Goal: Use online tool/utility: Utilize a website feature to perform a specific function

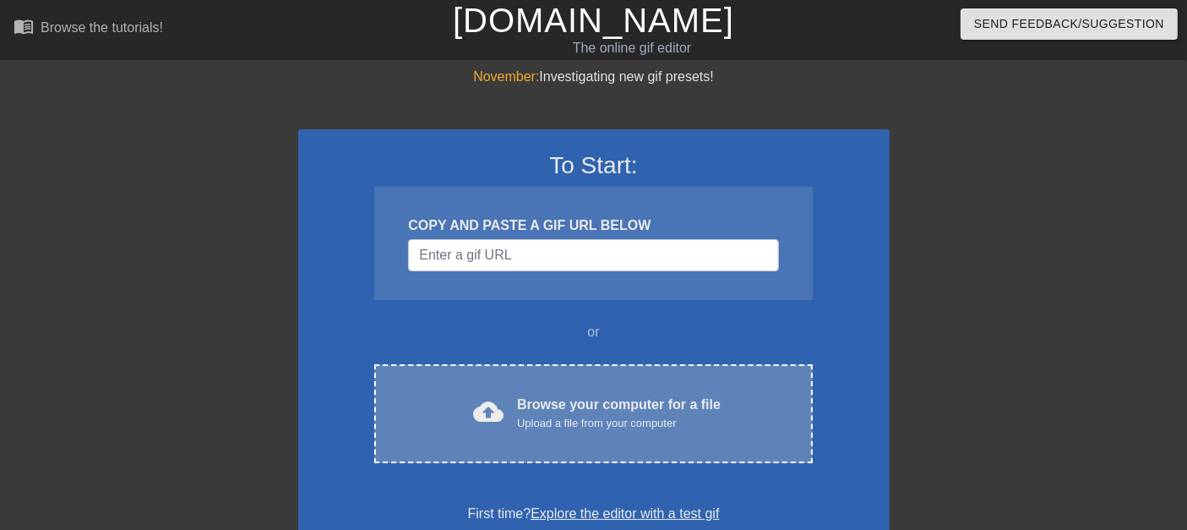
click at [577, 399] on div "Browse your computer for a file Upload a file from your computer" at bounding box center [619, 413] width 204 height 37
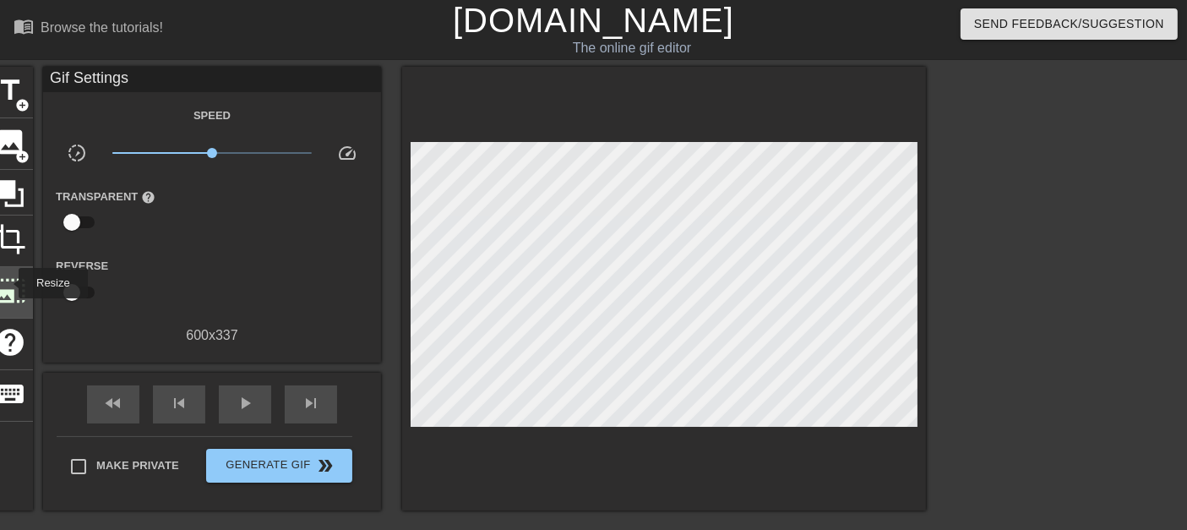
click at [8, 282] on span "photo_size_select_large" at bounding box center [10, 291] width 32 height 32
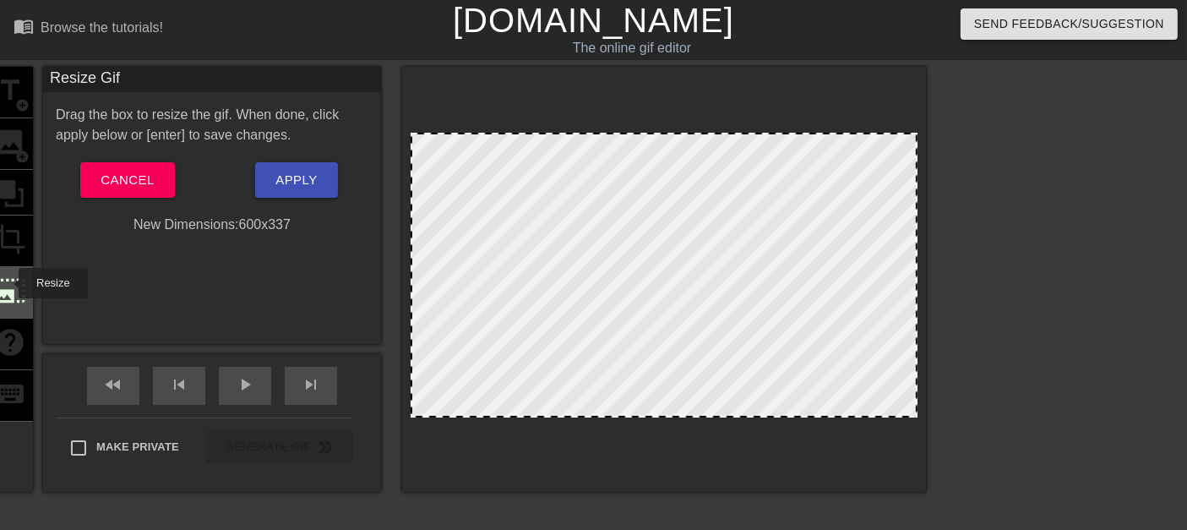
click at [8, 282] on span "photo_size_select_large" at bounding box center [10, 291] width 32 height 32
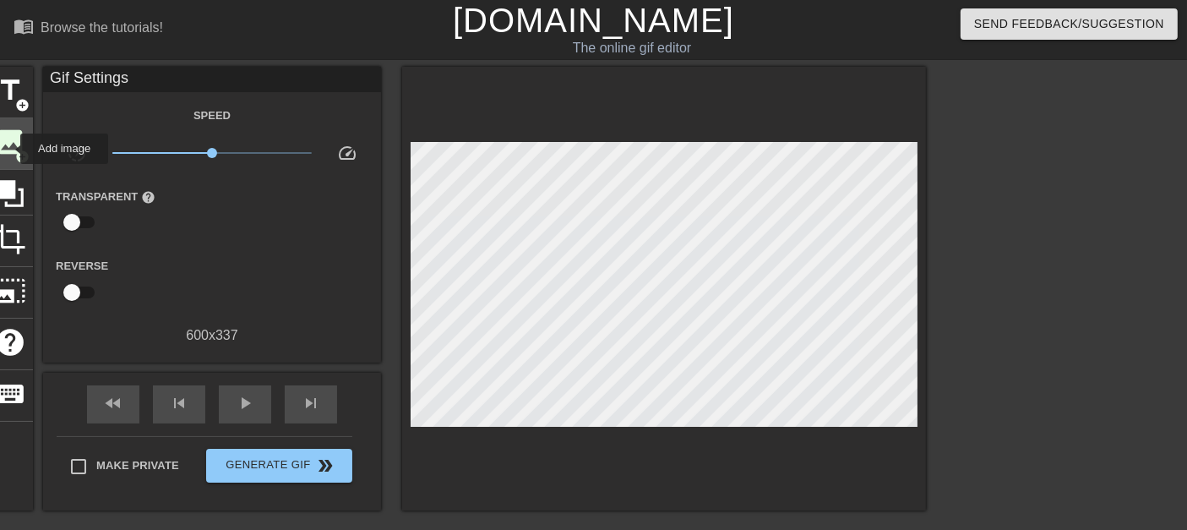
click at [9, 149] on span "image" at bounding box center [10, 142] width 32 height 32
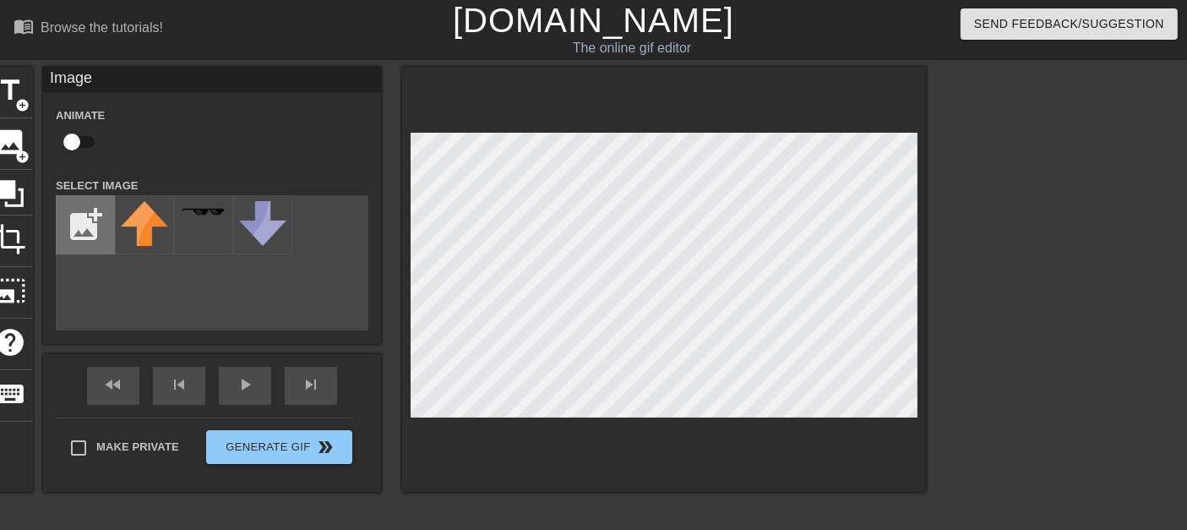
click at [84, 228] on input "file" at bounding box center [85, 224] width 57 height 57
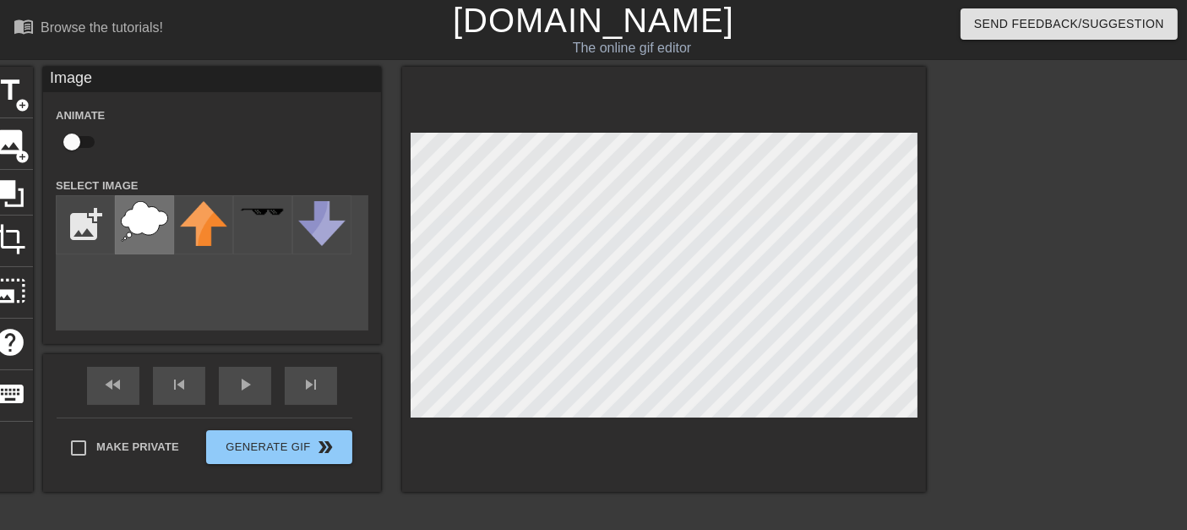
click at [151, 230] on img at bounding box center [144, 221] width 47 height 41
click at [74, 218] on input "file" at bounding box center [85, 224] width 57 height 57
type input "C:\fakepath\Screenshot [DATE] 203317.png"
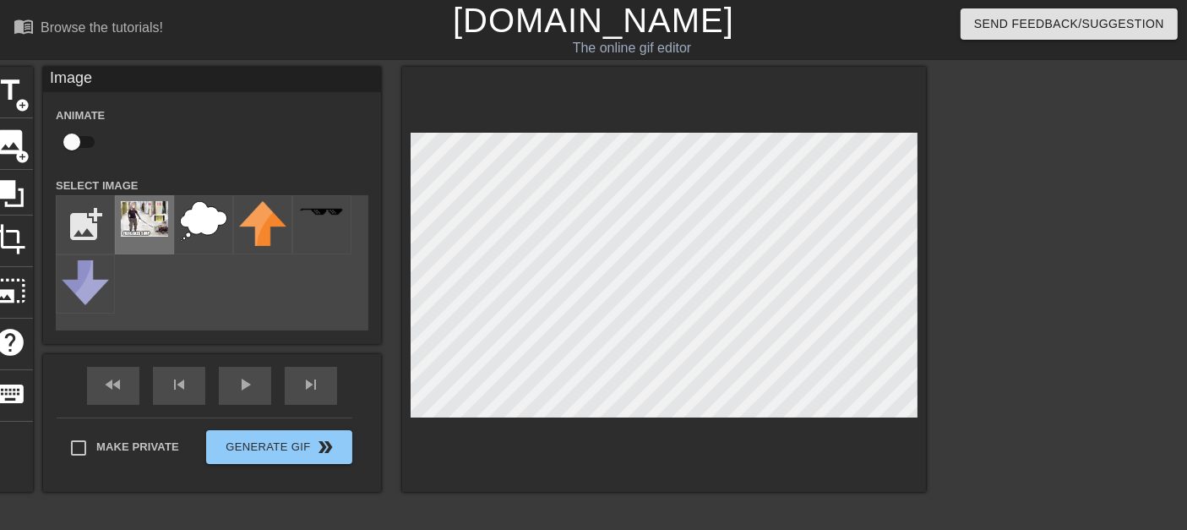
click at [155, 237] on img at bounding box center [144, 218] width 47 height 35
click at [210, 235] on img at bounding box center [203, 221] width 47 height 41
click at [90, 233] on input "file" at bounding box center [85, 224] width 57 height 57
click at [84, 138] on input "checkbox" at bounding box center [72, 142] width 96 height 32
checkbox input "true"
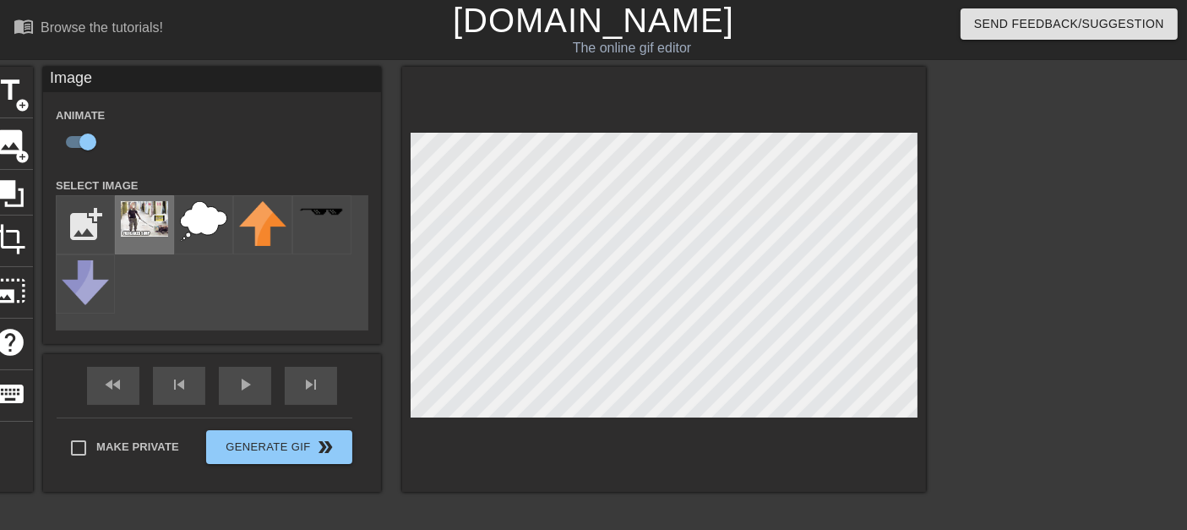
click at [125, 226] on img at bounding box center [144, 218] width 47 height 35
click at [23, 155] on span "add_circle" at bounding box center [22, 157] width 14 height 14
checkbox input "false"
click at [210, 226] on img at bounding box center [203, 221] width 47 height 41
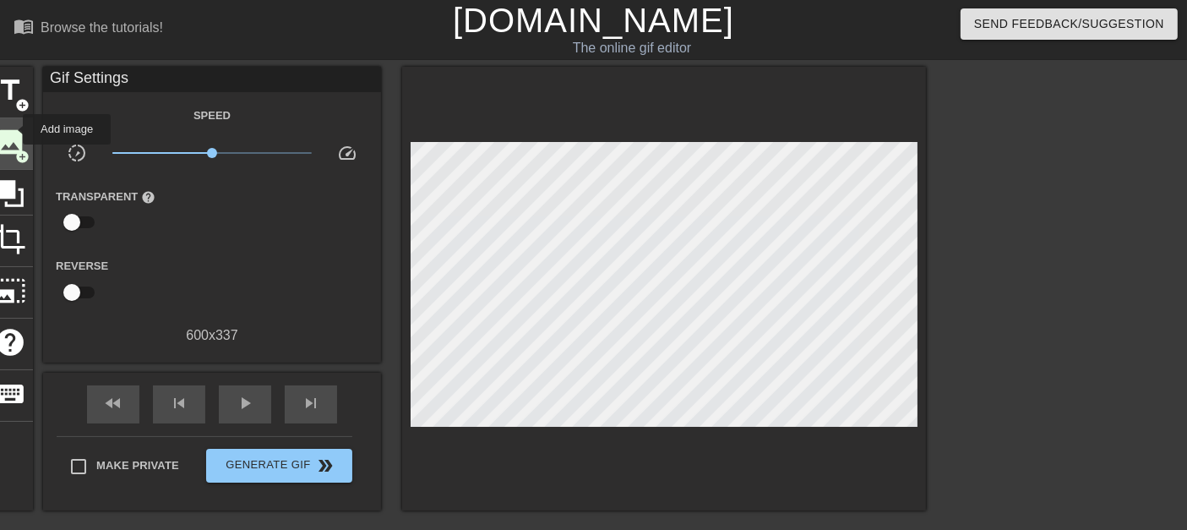
click at [12, 129] on span "image" at bounding box center [10, 142] width 32 height 32
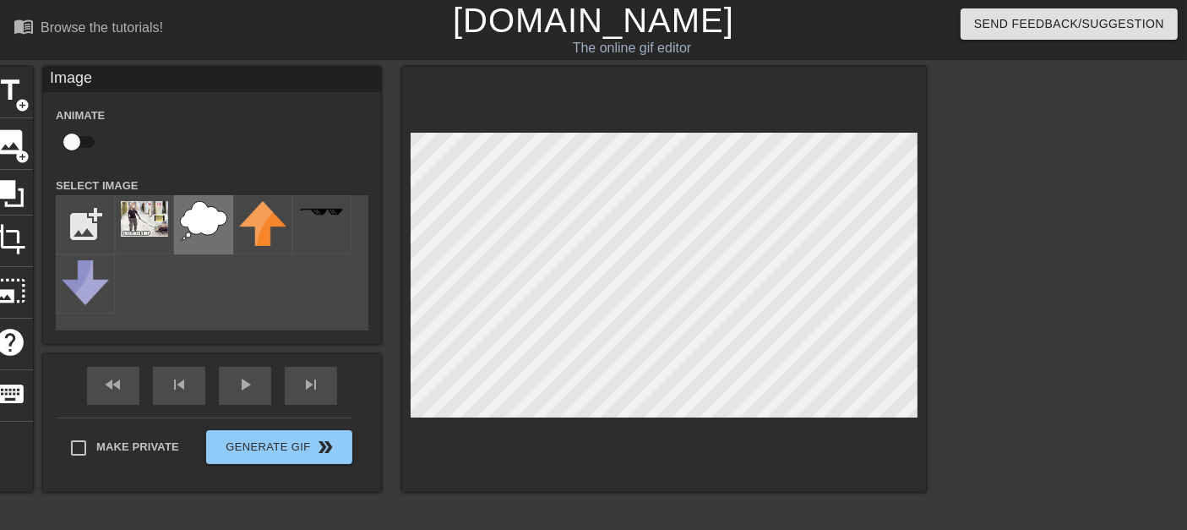
click at [193, 228] on img at bounding box center [203, 221] width 47 height 41
click at [21, 150] on span "add_circle" at bounding box center [22, 157] width 14 height 14
click at [144, 215] on img at bounding box center [144, 218] width 47 height 35
click at [972, 262] on div at bounding box center [1072, 320] width 253 height 507
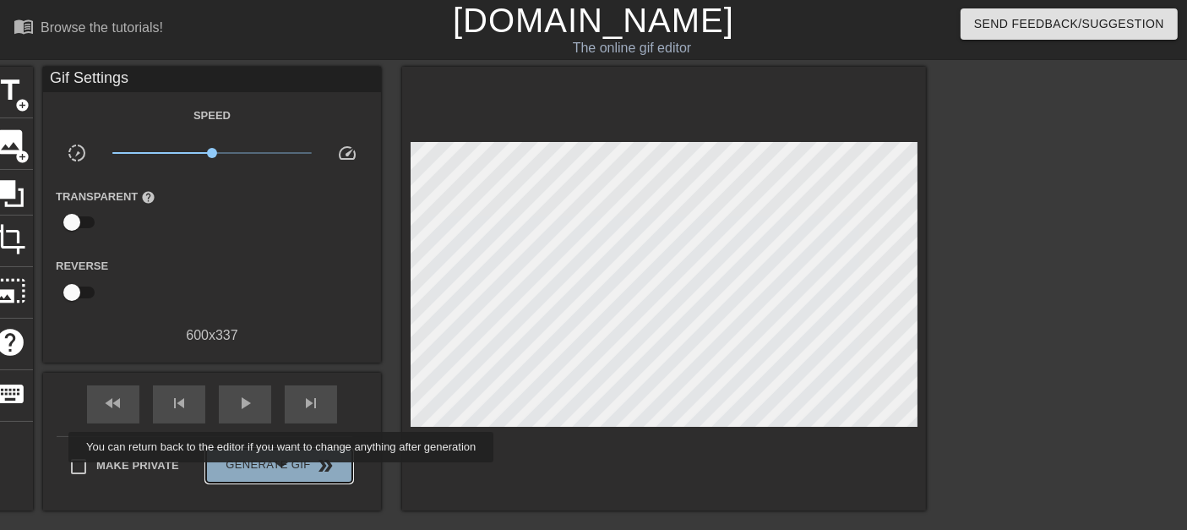
click at [284, 474] on button "Generate Gif double_arrow" at bounding box center [279, 466] width 146 height 34
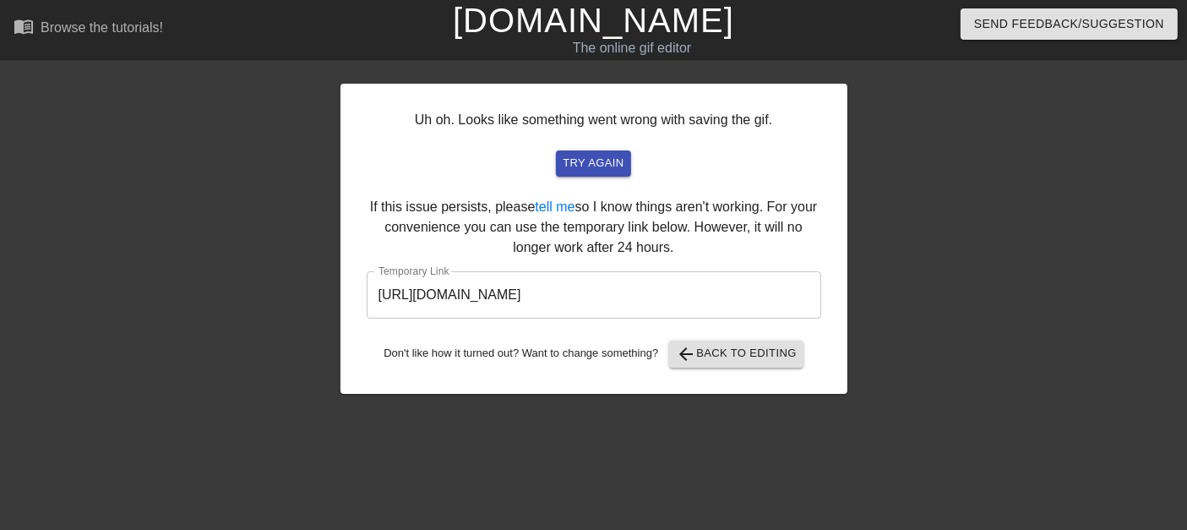
click at [591, 279] on input "[URL][DOMAIN_NAME]" at bounding box center [594, 294] width 455 height 47
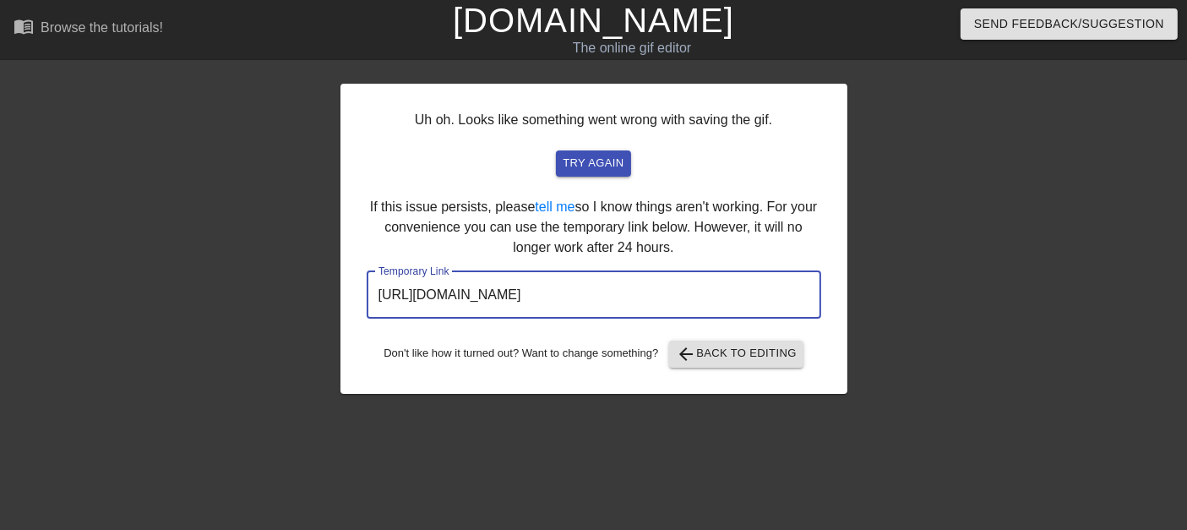
click at [591, 279] on input "[URL][DOMAIN_NAME]" at bounding box center [594, 294] width 455 height 47
